Goal: Navigation & Orientation: Find specific page/section

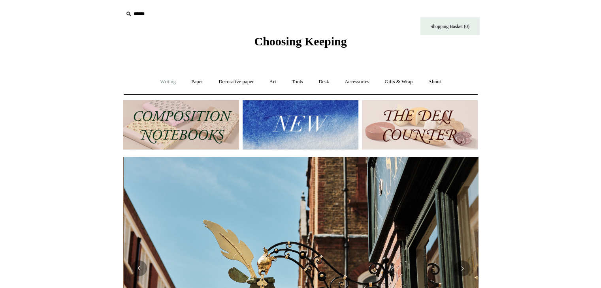
scroll to position [0, 355]
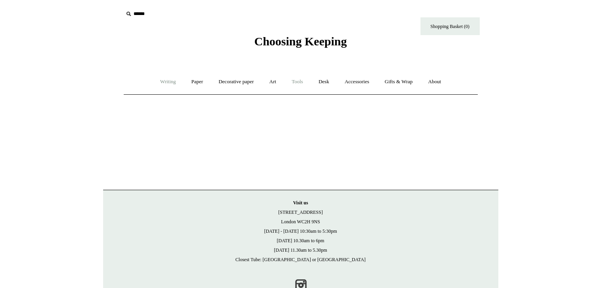
click at [298, 83] on link "Tools +" at bounding box center [297, 81] width 26 height 21
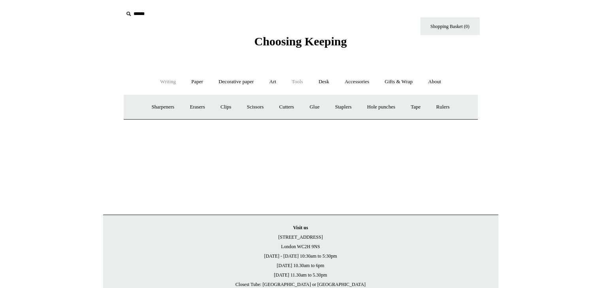
click at [157, 81] on link "Writing +" at bounding box center [168, 81] width 30 height 21
click at [311, 109] on link "Mechanical pencils +" at bounding box center [299, 107] width 54 height 21
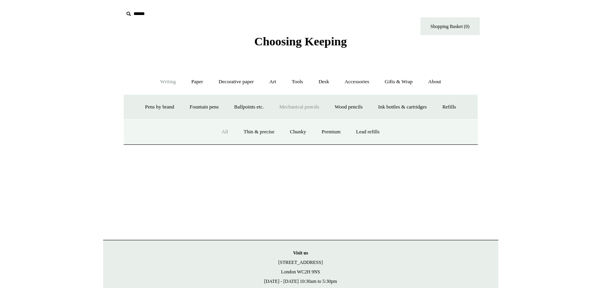
click at [227, 134] on link "All" at bounding box center [224, 132] width 21 height 21
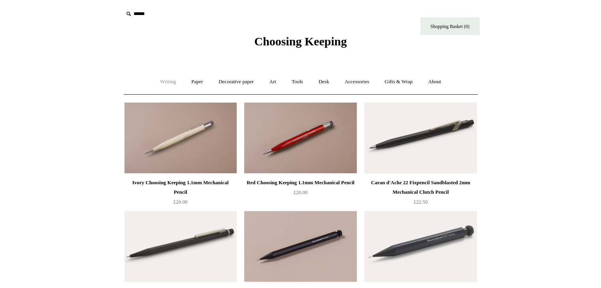
click at [162, 83] on link "Writing +" at bounding box center [168, 81] width 30 height 21
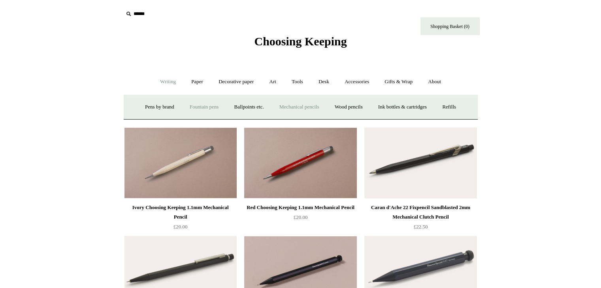
click at [194, 113] on link "Fountain pens +" at bounding box center [203, 107] width 43 height 21
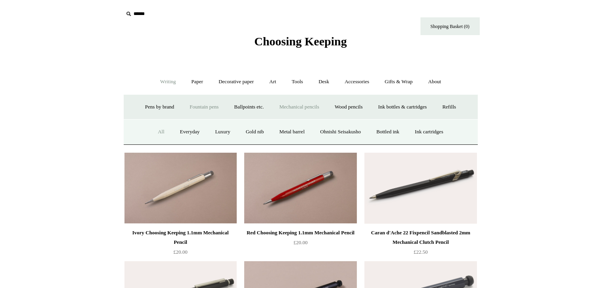
click at [153, 129] on link "All" at bounding box center [160, 132] width 21 height 21
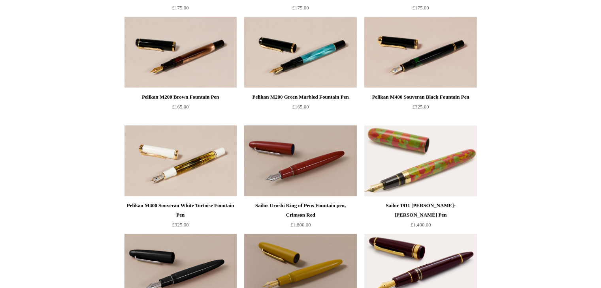
scroll to position [2368, 0]
